Goal: Task Accomplishment & Management: Use online tool/utility

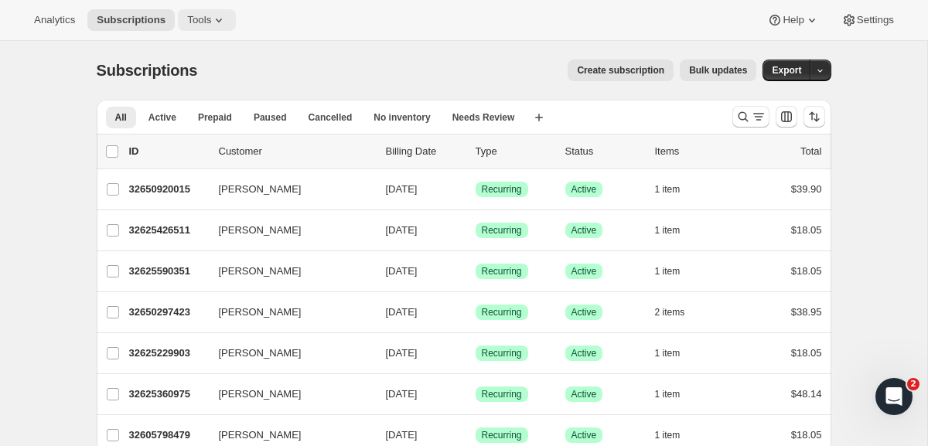
click at [209, 15] on span "Tools" at bounding box center [199, 20] width 24 height 12
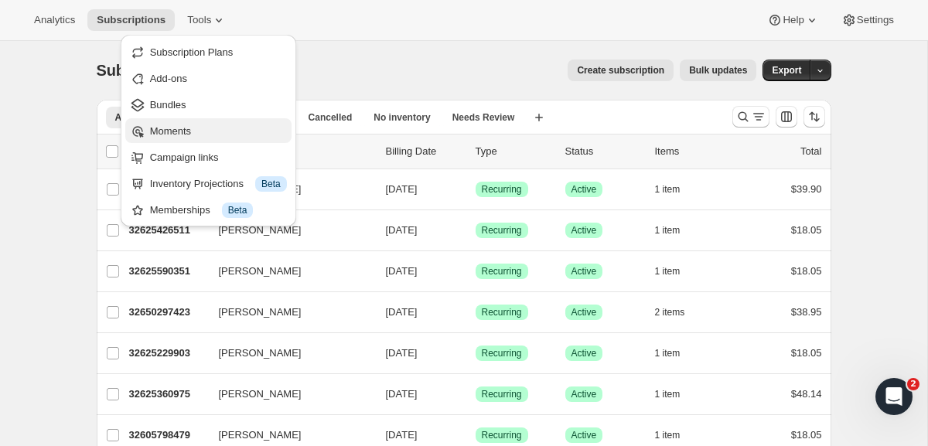
click at [207, 128] on span "Moments" at bounding box center [218, 131] width 137 height 15
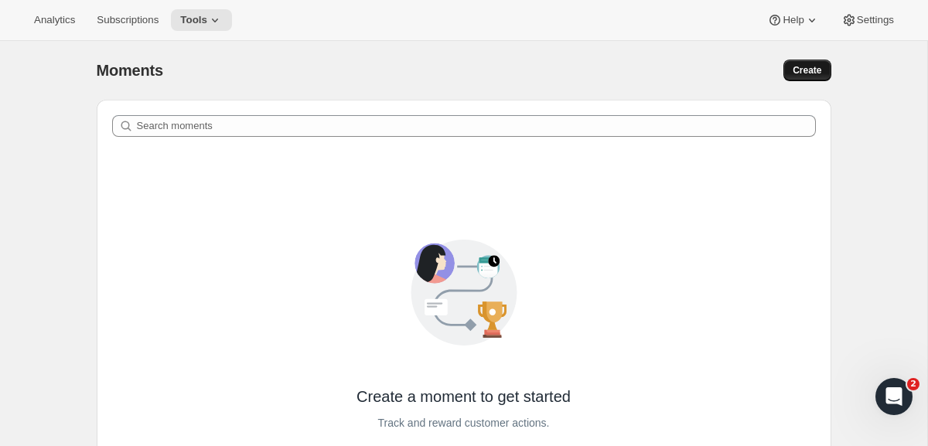
click at [825, 64] on button "Create" at bounding box center [807, 71] width 47 height 22
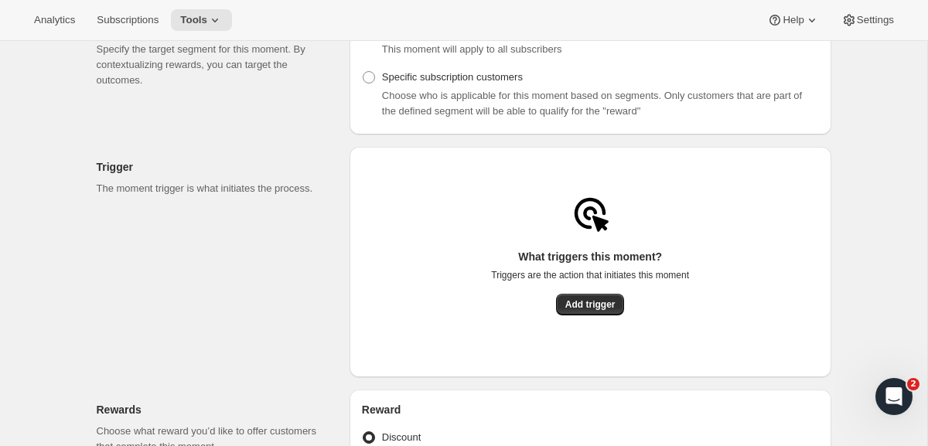
scroll to position [211, 0]
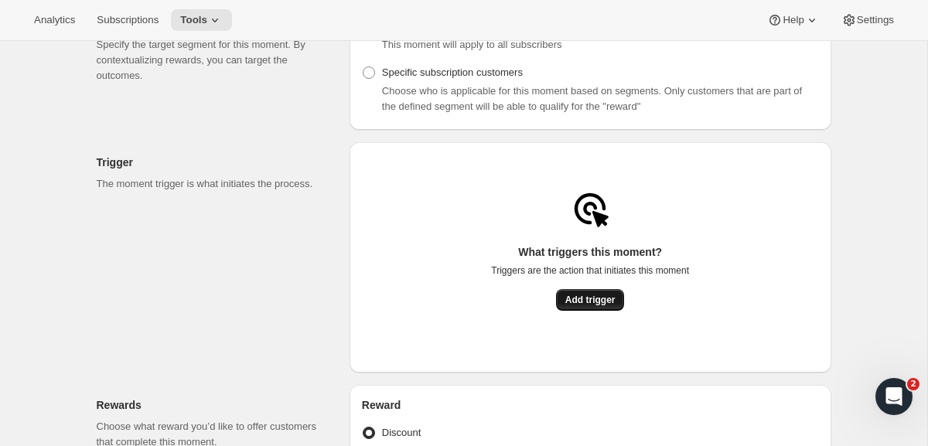
click at [574, 306] on span "Add trigger" at bounding box center [590, 300] width 50 height 12
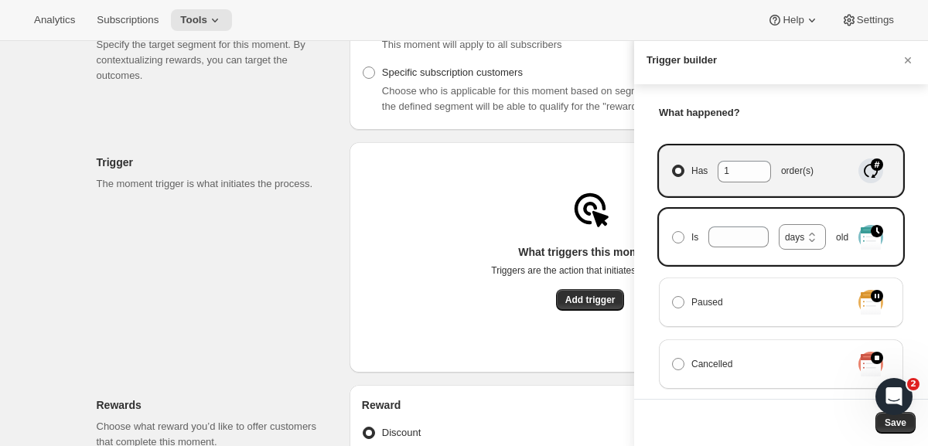
scroll to position [0, 0]
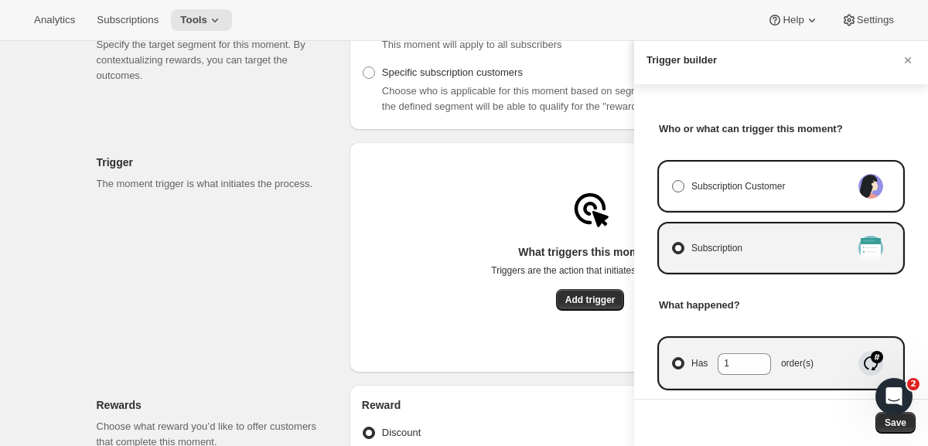
click at [720, 182] on span "Subscription Customer" at bounding box center [739, 186] width 94 height 15
click at [673, 181] on input "Subscription Customer" at bounding box center [672, 180] width 1 height 1
radio input "true"
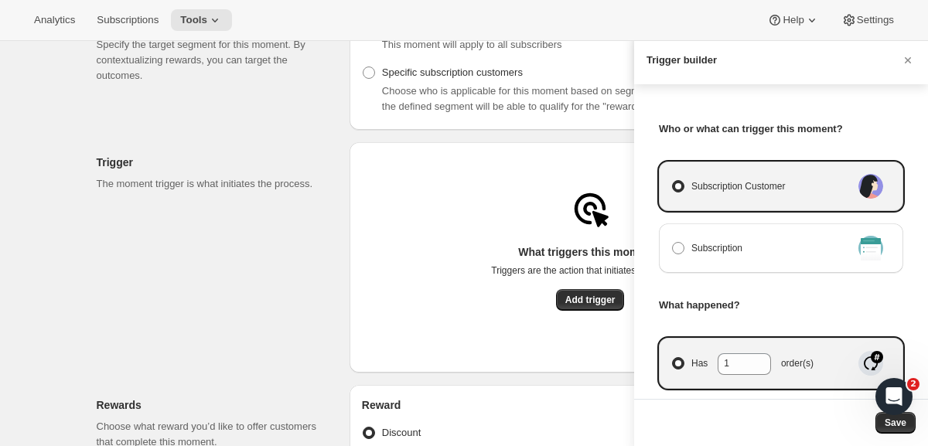
select select "days"
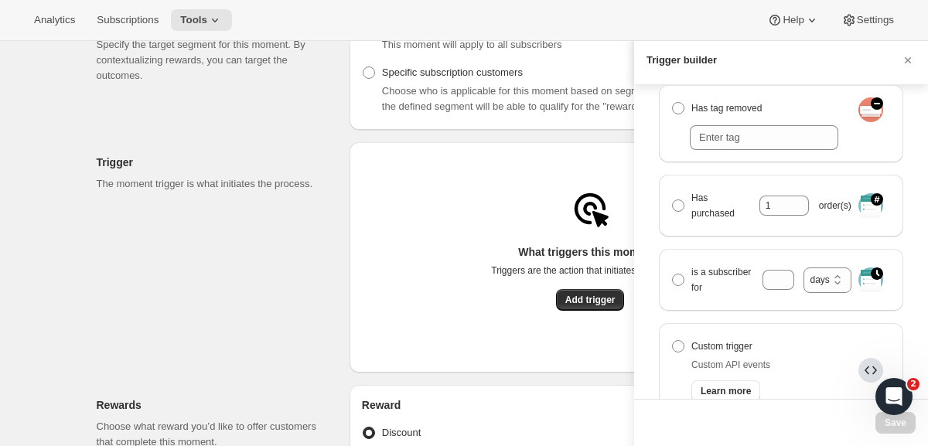
scroll to position [425, 0]
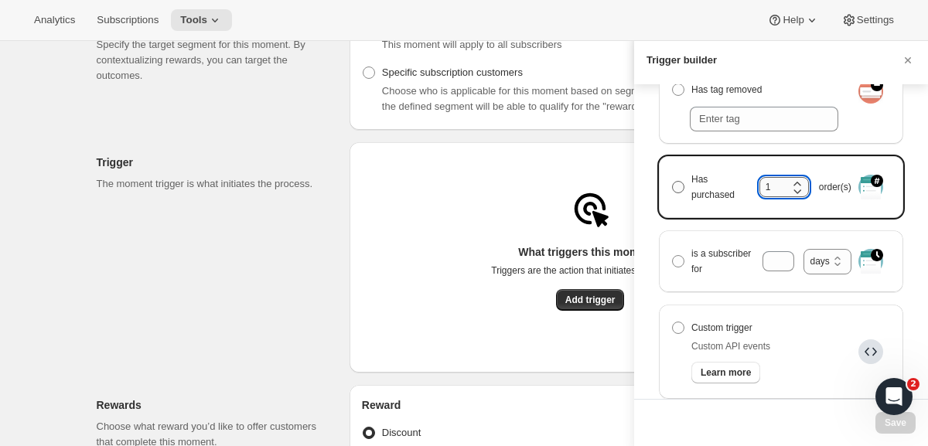
click at [780, 190] on input "1" at bounding box center [773, 187] width 26 height 20
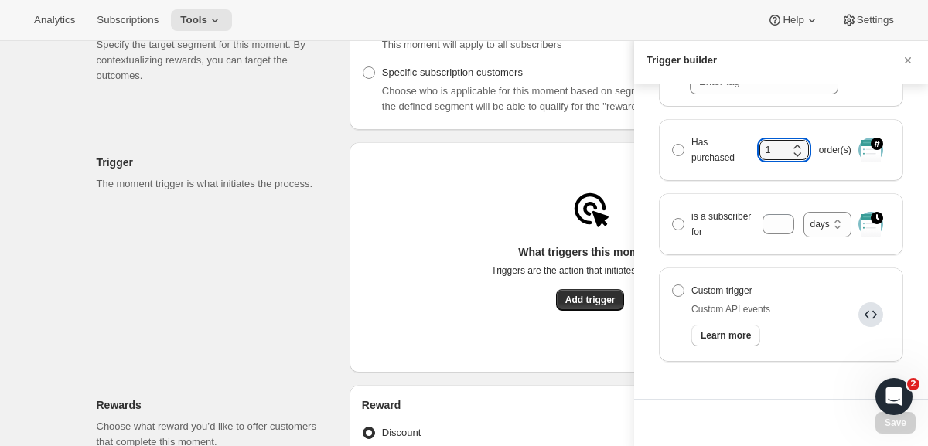
scroll to position [487, 0]
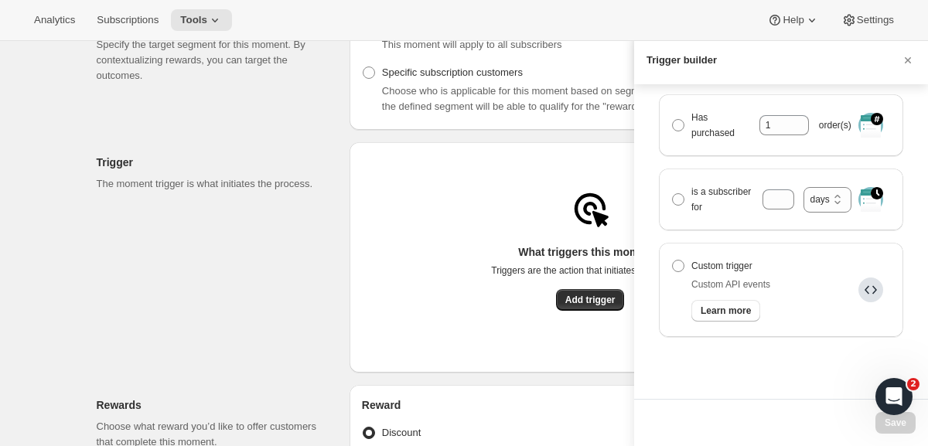
click at [918, 56] on div "Trigger builder" at bounding box center [781, 60] width 294 height 47
click at [907, 56] on icon "Cancel" at bounding box center [907, 60] width 15 height 15
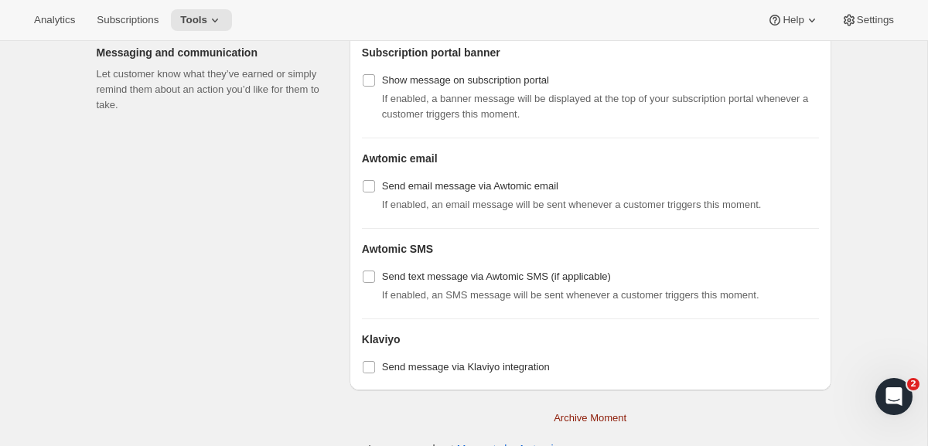
scroll to position [1061, 0]
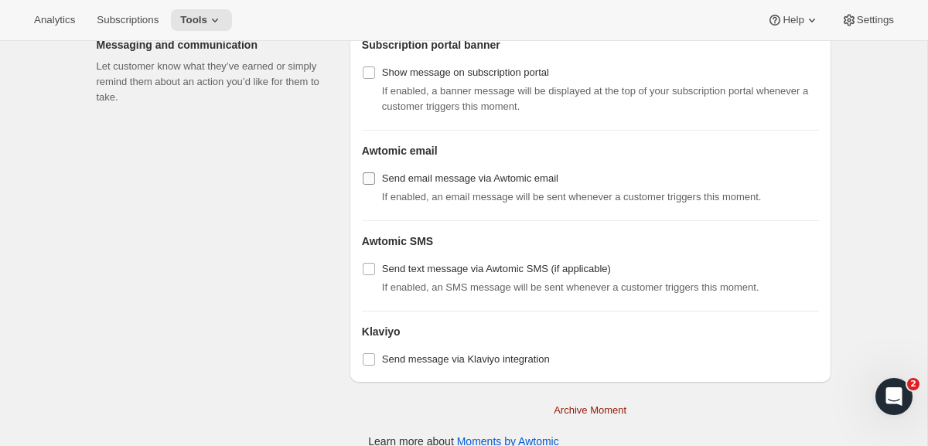
click at [394, 184] on span "Send email message via Awtomic email" at bounding box center [470, 179] width 176 height 12
click at [375, 185] on input "Send email message via Awtomic email" at bounding box center [369, 179] width 12 height 12
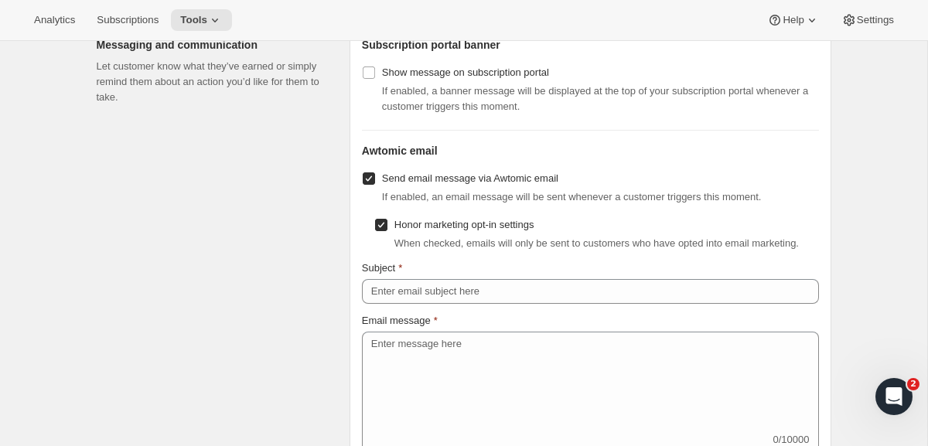
click at [393, 184] on span "Send email message via Awtomic email" at bounding box center [470, 179] width 176 height 12
click at [375, 185] on input "Send email message via Awtomic email" at bounding box center [369, 179] width 12 height 12
checkbox input "false"
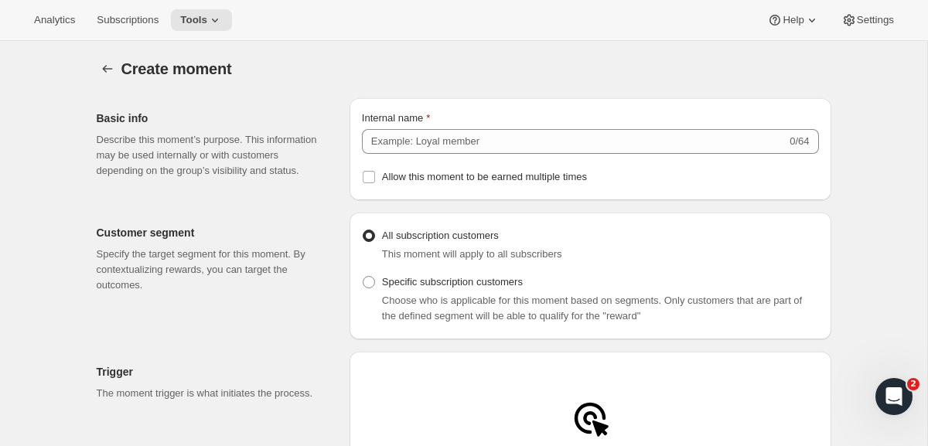
scroll to position [0, 0]
